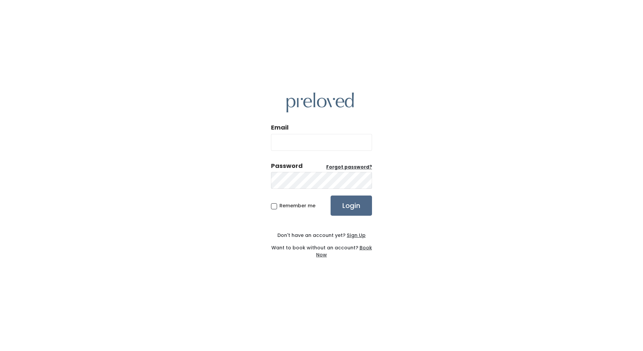
type input "[EMAIL_ADDRESS][DOMAIN_NAME]"
click at [279, 208] on span "Remember me" at bounding box center [297, 205] width 36 height 7
click at [279, 207] on input "Remember me" at bounding box center [281, 204] width 4 height 4
checkbox input "true"
click at [356, 209] on input "Login" at bounding box center [351, 206] width 41 height 20
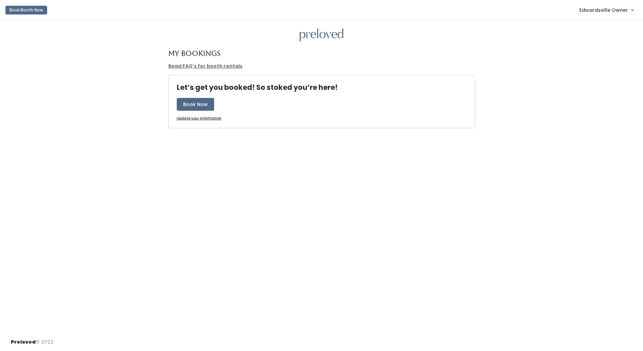
click at [591, 12] on span "Edwardsville Owner" at bounding box center [603, 9] width 48 height 7
click at [608, 28] on link "Admin Home" at bounding box center [610, 27] width 60 height 12
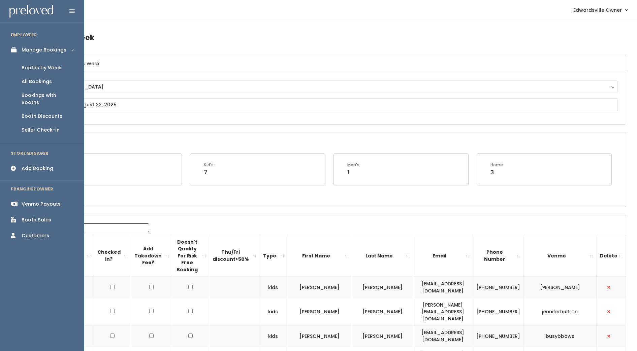
click at [47, 68] on div "Booths by Week" at bounding box center [42, 67] width 40 height 7
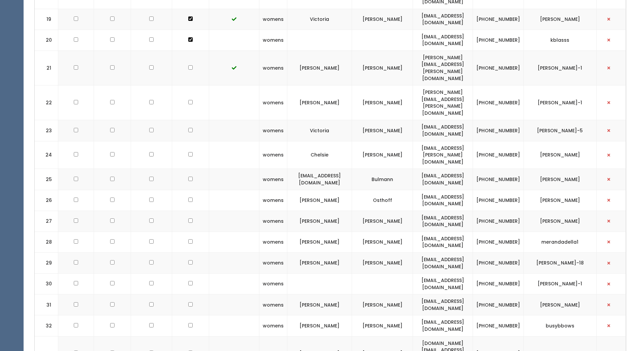
scroll to position [628, 0]
